Goal: Task Accomplishment & Management: Use online tool/utility

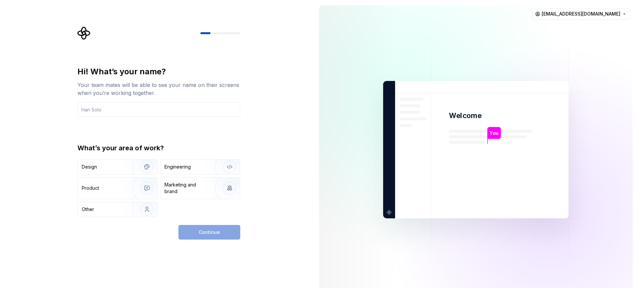
click at [275, 159] on div "Hi! What’s your name? Your team mates will be able to see your name on their sc…" at bounding box center [157, 150] width 314 height 300
click at [117, 105] on input "text" at bounding box center [158, 109] width 163 height 15
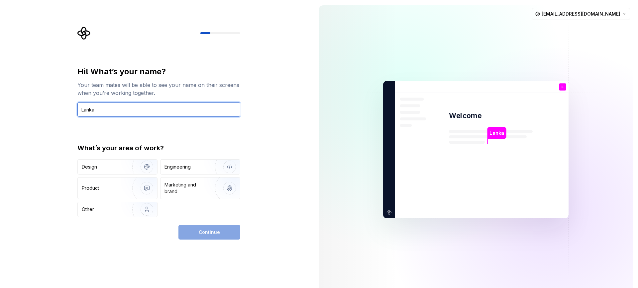
type input "Lanka"
click at [177, 121] on div "Hi! What’s your name? Your team mates will be able to see your name on their sc…" at bounding box center [158, 141] width 163 height 151
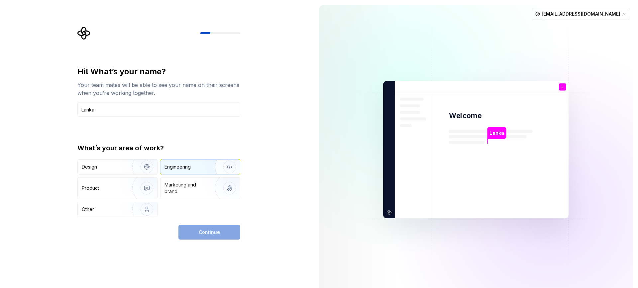
click at [207, 168] on img "button" at bounding box center [225, 167] width 43 height 45
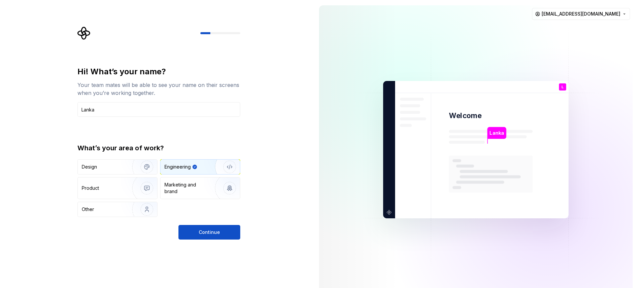
click at [226, 237] on button "Continue" at bounding box center [209, 232] width 62 height 15
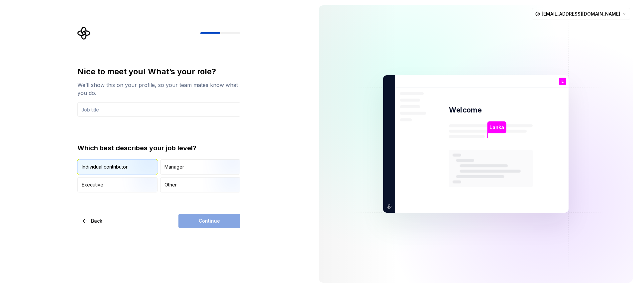
drag, startPoint x: 134, startPoint y: 168, endPoint x: 149, endPoint y: 173, distance: 16.2
click at [134, 168] on img "button" at bounding box center [141, 175] width 43 height 45
click at [208, 218] on div "Continue" at bounding box center [209, 221] width 62 height 15
click at [131, 108] on input "text" at bounding box center [158, 109] width 163 height 15
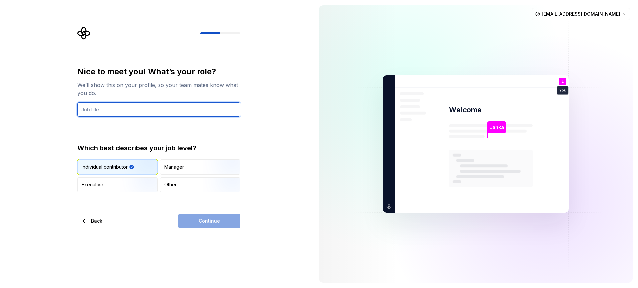
type input "Full stack developer"
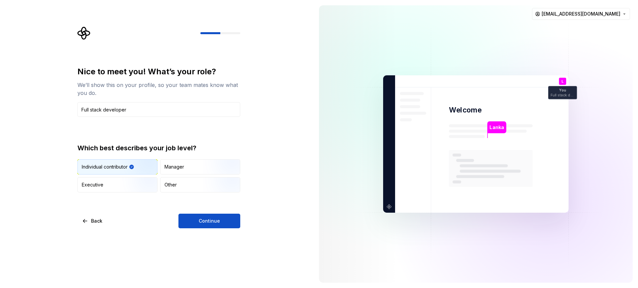
click at [244, 144] on div "Nice to meet you! What’s your role? We’ll show this on your profile, so your te…" at bounding box center [160, 128] width 175 height 202
click at [220, 218] on button "Continue" at bounding box center [209, 221] width 62 height 15
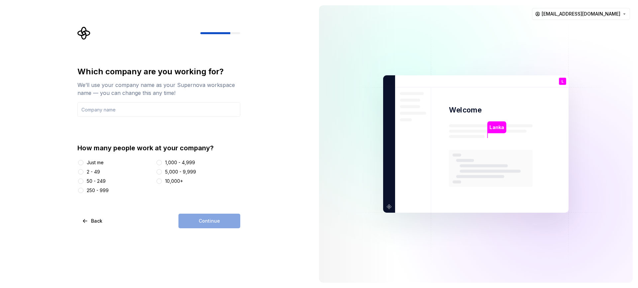
click at [103, 163] on div "Just me" at bounding box center [95, 163] width 17 height 7
click at [83, 163] on button "Just me" at bounding box center [80, 162] width 5 height 5
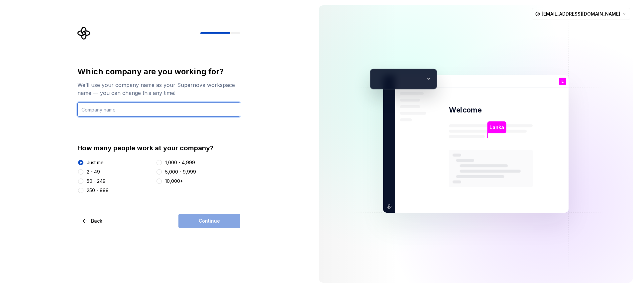
click at [146, 110] on input "text" at bounding box center [158, 109] width 163 height 15
type input "Lanka"
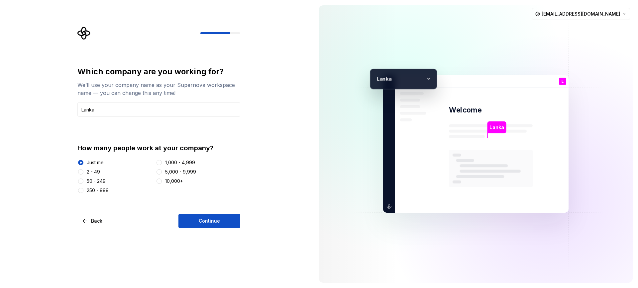
drag, startPoint x: 257, startPoint y: 140, endPoint x: 254, endPoint y: 150, distance: 10.4
click at [256, 140] on div "Which company are you working for? We’ll use your company name as your Supernov…" at bounding box center [157, 144] width 314 height 288
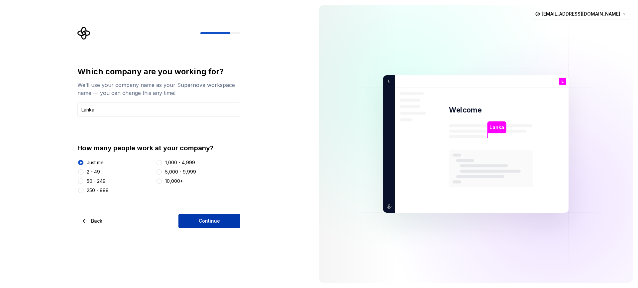
click at [227, 223] on button "Continue" at bounding box center [209, 221] width 62 height 15
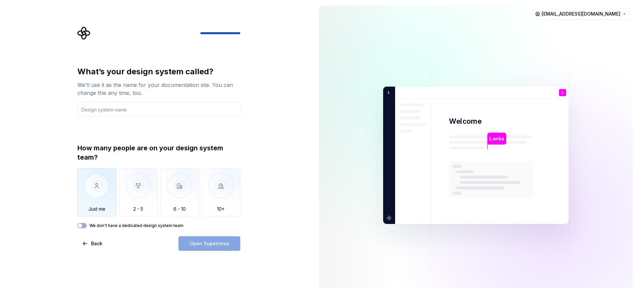
click at [91, 206] on img "button" at bounding box center [96, 191] width 39 height 45
click at [83, 224] on button "We don't have a dedicated design system team" at bounding box center [81, 225] width 9 height 5
click at [84, 227] on span "button" at bounding box center [84, 226] width 4 height 4
click at [142, 109] on input "text" at bounding box center [158, 109] width 163 height 15
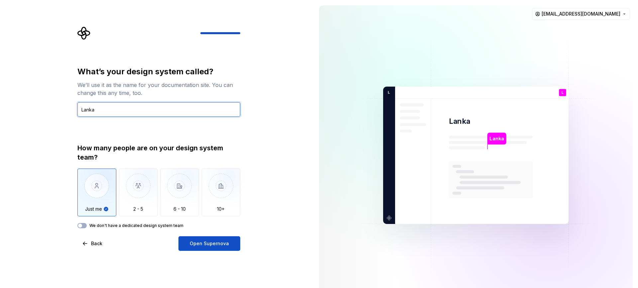
type input "Lanka"
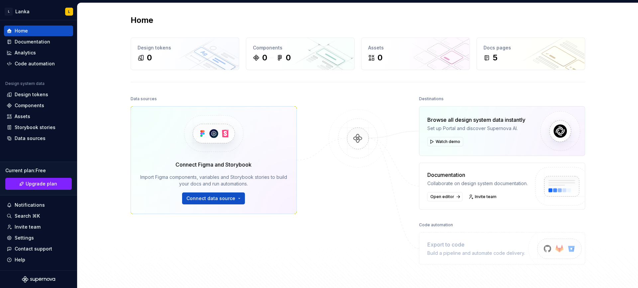
click at [403, 227] on div "Data sources Connect Figma and Storybook Import Figma components, variables and…" at bounding box center [358, 194] width 455 height 200
click at [25, 42] on div "Documentation" at bounding box center [33, 42] width 36 height 7
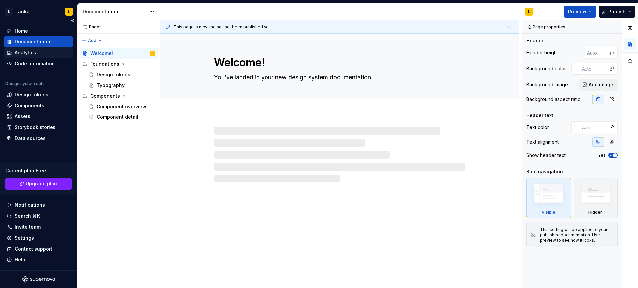
click at [35, 51] on div "Analytics" at bounding box center [25, 53] width 21 height 7
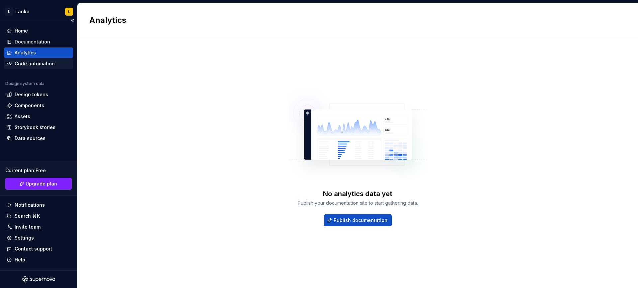
click at [37, 63] on div "Code automation" at bounding box center [35, 63] width 40 height 7
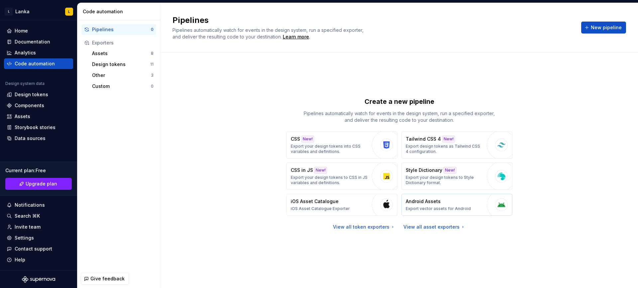
click at [459, 205] on div "Android Assets Export vector assets for Android" at bounding box center [438, 204] width 65 height 13
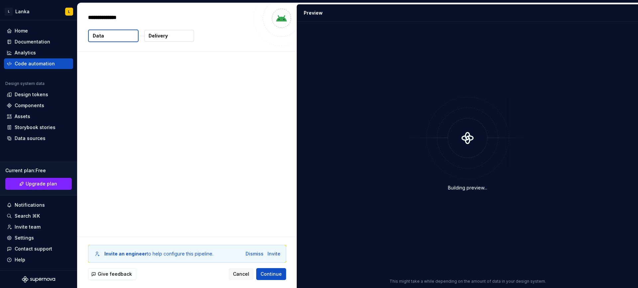
type textarea "*"
click at [259, 251] on div "Invite an engineer to help configure this pipeline. Dismiss Invite" at bounding box center [187, 254] width 198 height 18
click at [259, 254] on div "Dismiss" at bounding box center [255, 254] width 18 height 7
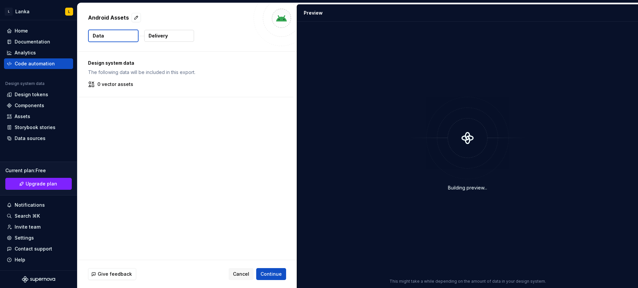
click at [162, 35] on p "Delivery" at bounding box center [158, 36] width 19 height 7
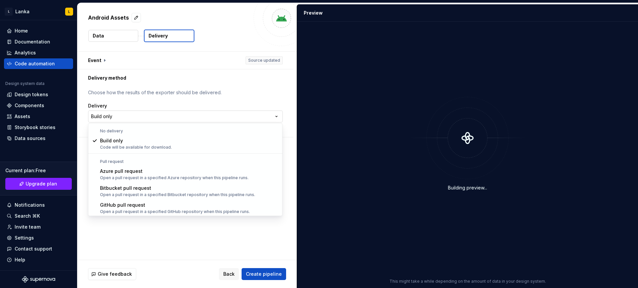
click at [118, 119] on html "**********" at bounding box center [319, 144] width 638 height 288
click at [149, 94] on html "**********" at bounding box center [319, 144] width 638 height 288
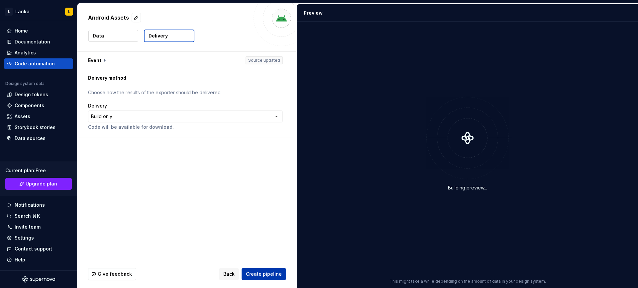
click at [267, 275] on span "Create pipeline" at bounding box center [264, 274] width 36 height 7
